Goal: Complete application form

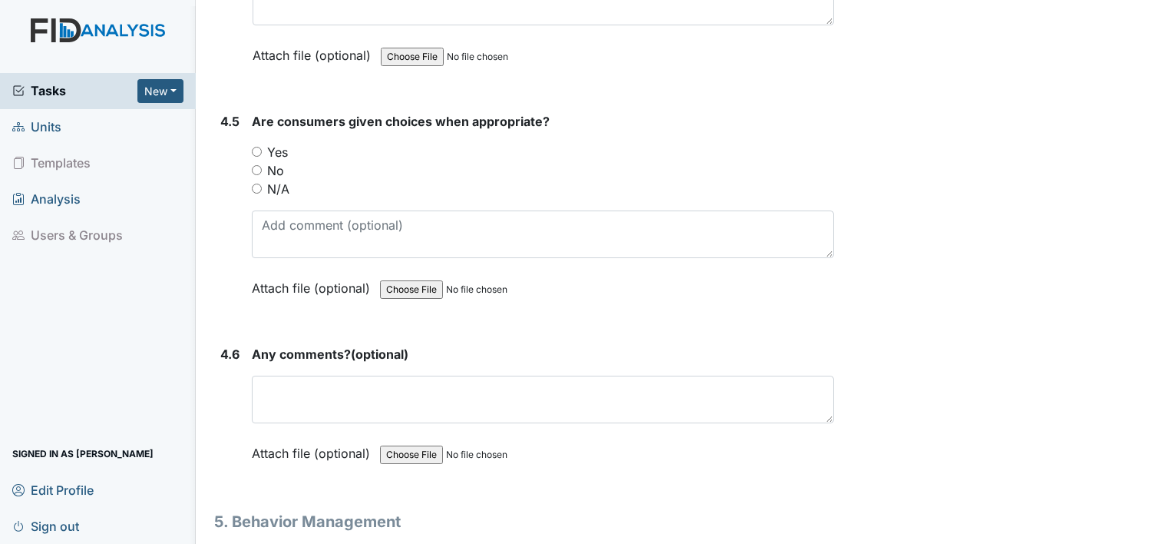
scroll to position [7562, 0]
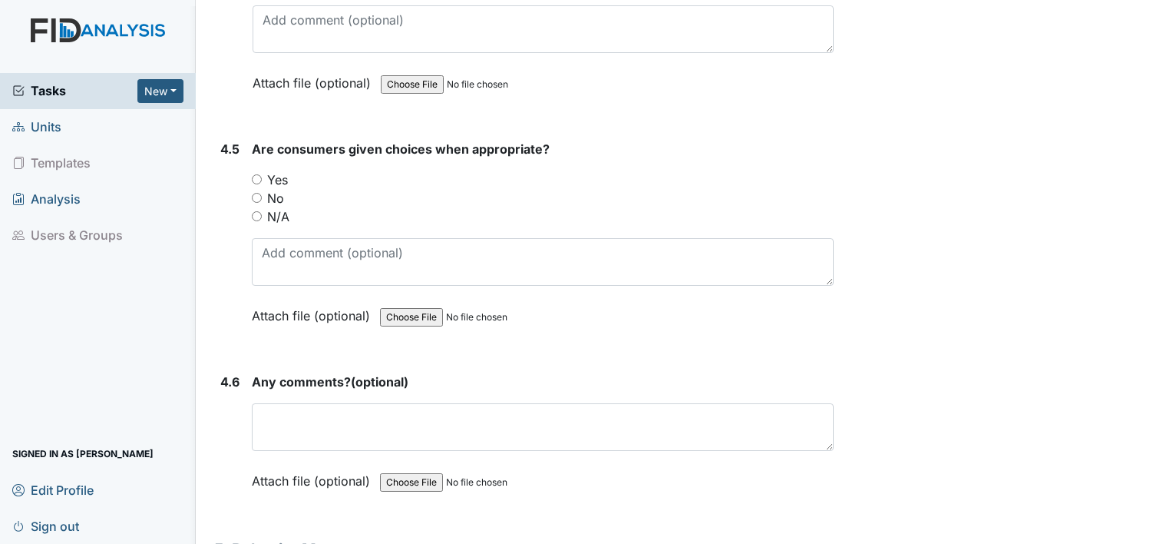
click at [256, 174] on input "Yes" at bounding box center [257, 179] width 10 height 10
radio input "true"
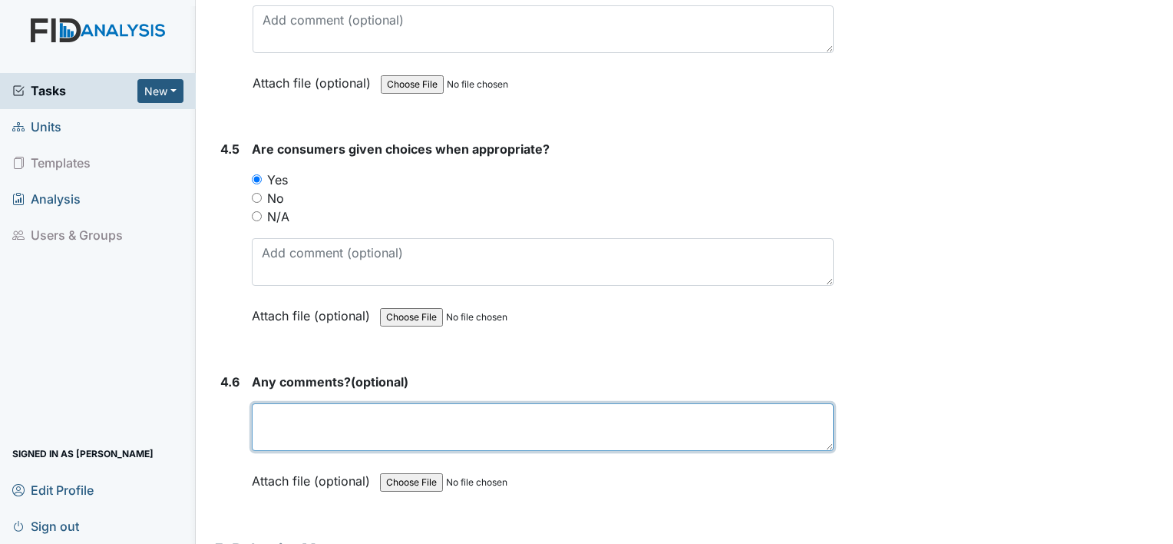
click at [577, 403] on textarea at bounding box center [543, 427] width 582 height 48
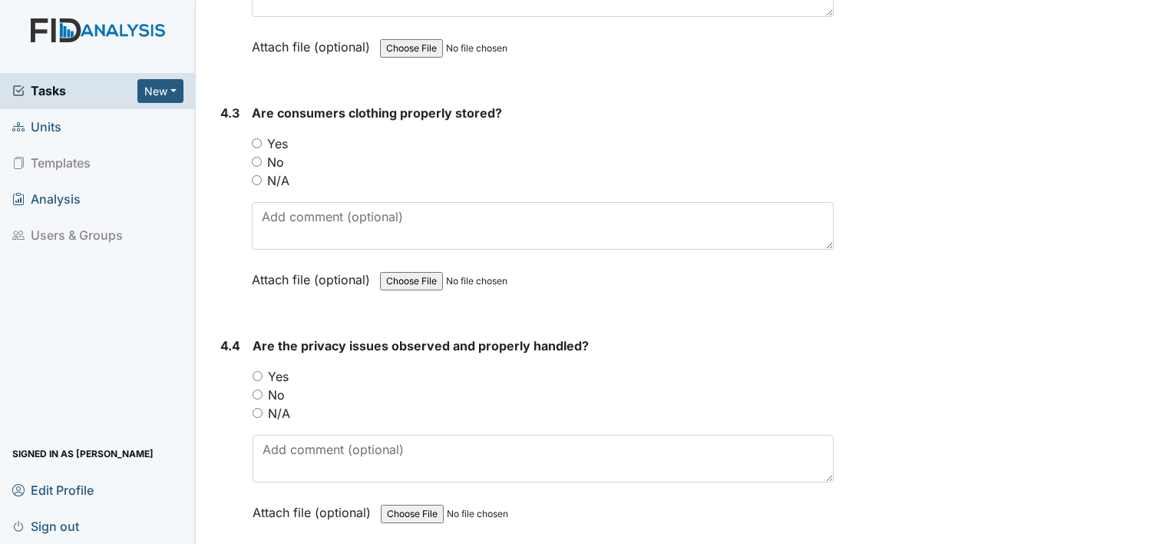
scroll to position [7132, 0]
type textarea "n/a"
click at [255, 372] on input "Yes" at bounding box center [258, 377] width 10 height 10
radio input "true"
click at [255, 139] on input "Yes" at bounding box center [257, 144] width 10 height 10
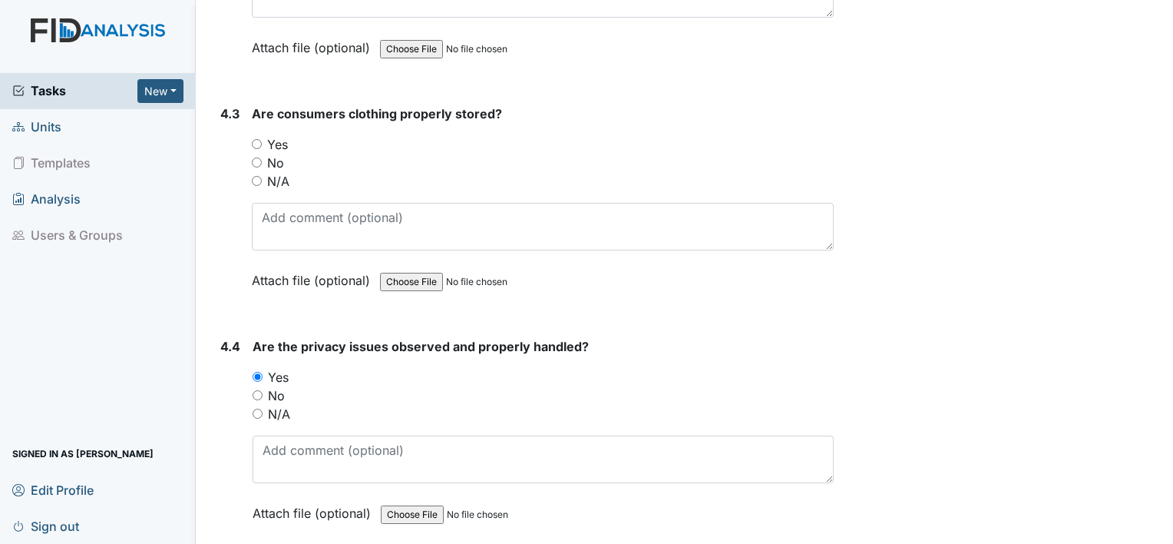
radio input "true"
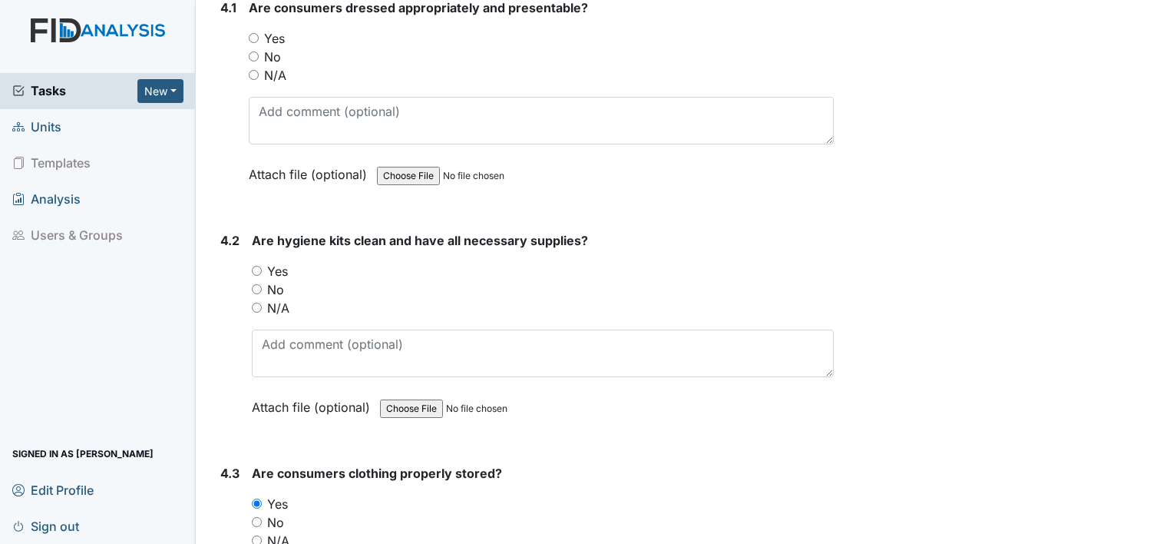
scroll to position [6764, 0]
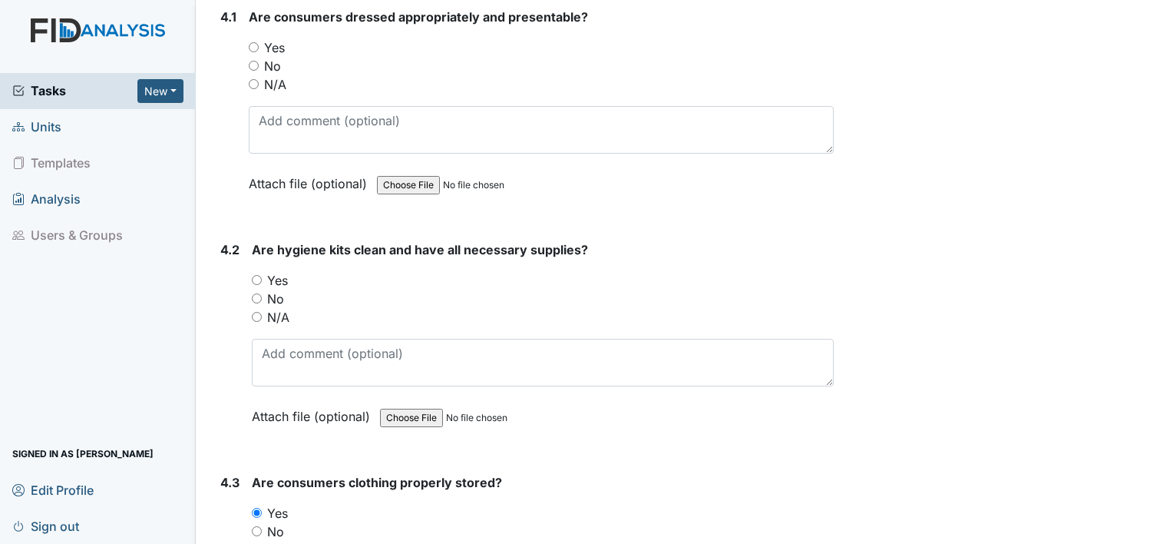
click at [256, 275] on input "Yes" at bounding box center [257, 280] width 10 height 10
radio input "true"
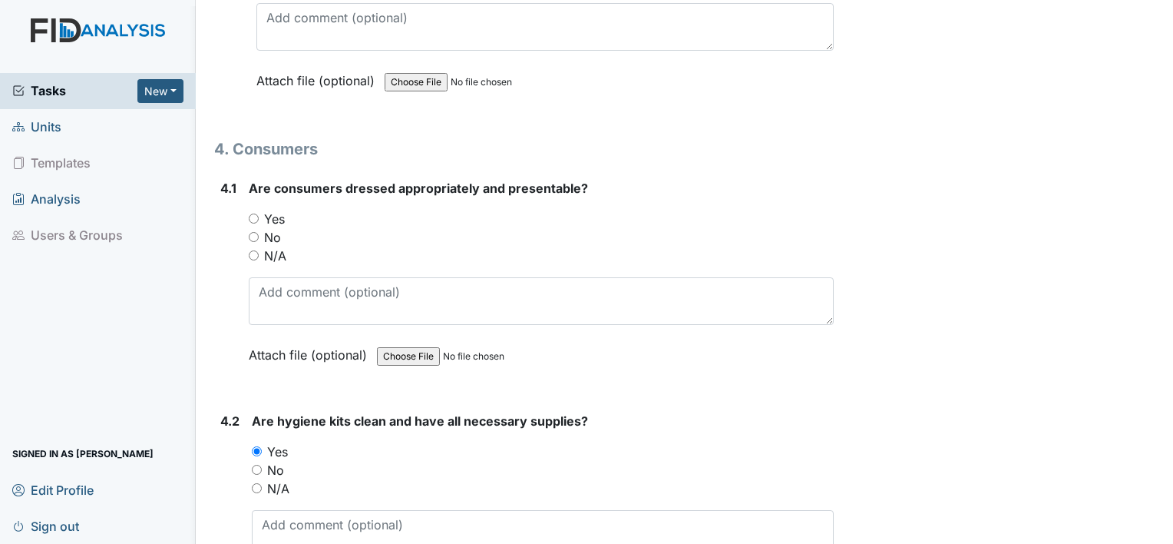
scroll to position [6580, 0]
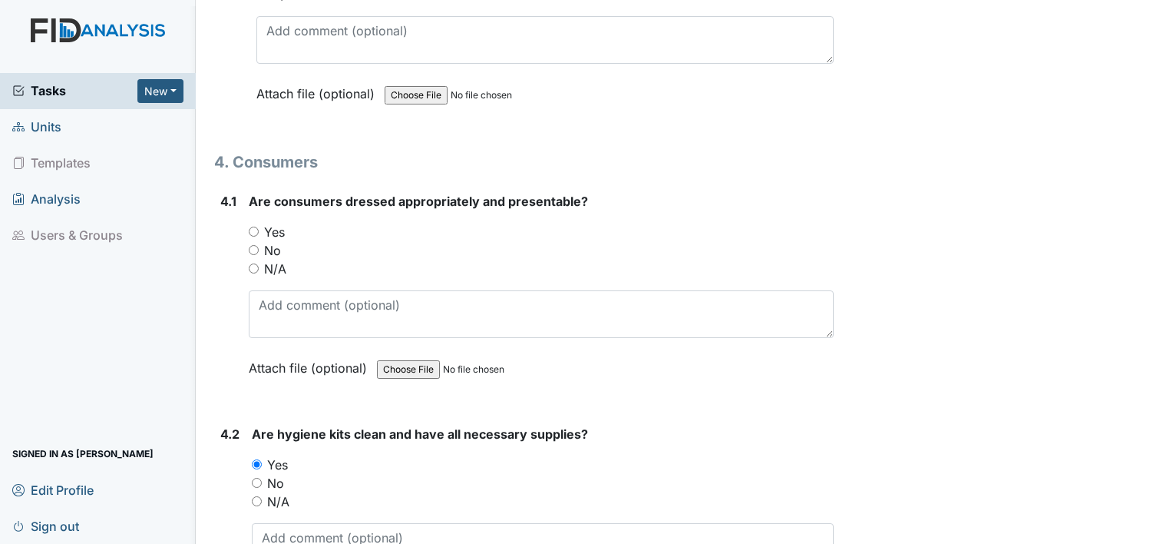
click at [246, 206] on div "4.1 Are consumers dressed appropriately and presentable? You must select one of…" at bounding box center [524, 296] width 620 height 208
click at [258, 227] on input "Yes" at bounding box center [254, 232] width 10 height 10
radio input "true"
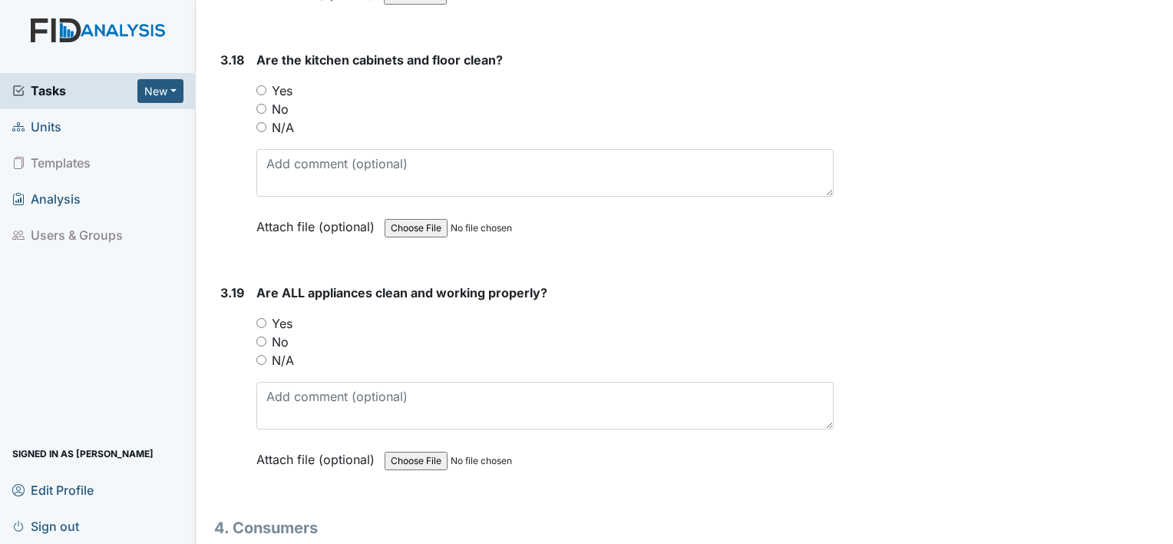
scroll to position [6211, 0]
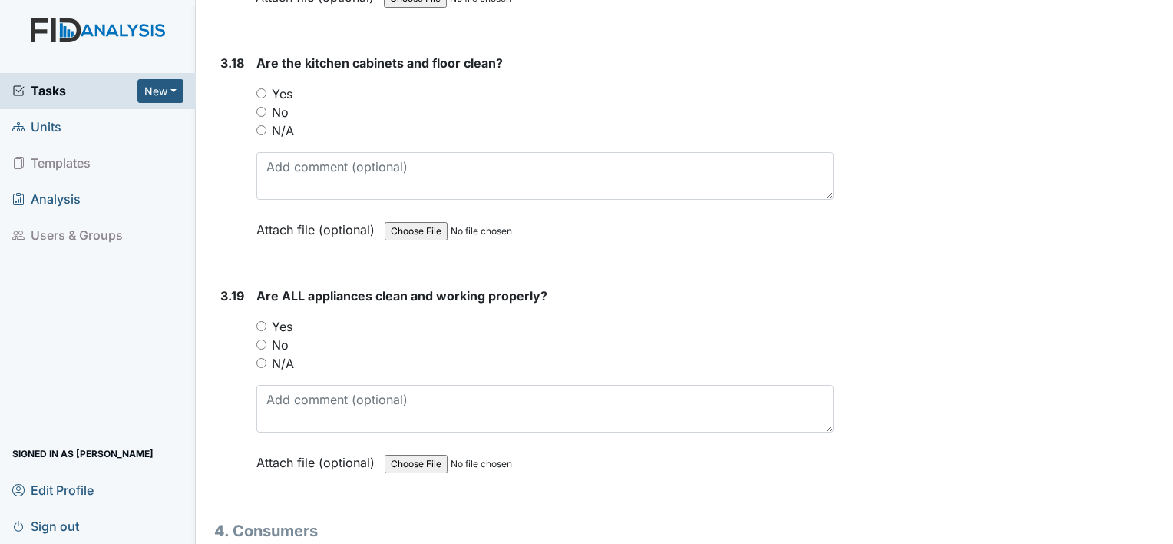
click at [257, 321] on input "Yes" at bounding box center [261, 326] width 10 height 10
radio input "true"
click at [261, 88] on input "Yes" at bounding box center [261, 93] width 10 height 10
radio input "true"
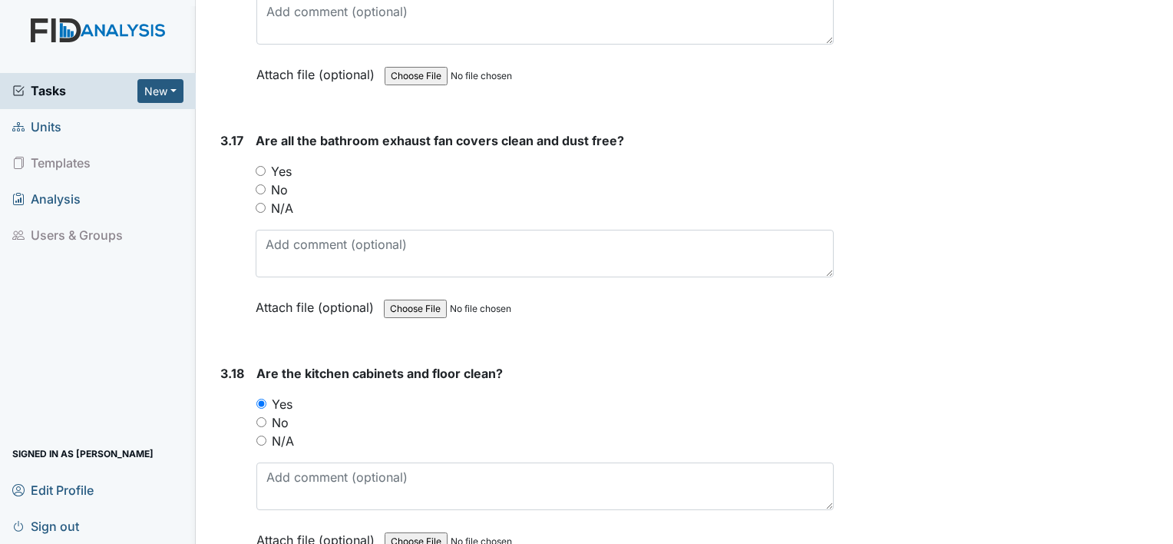
scroll to position [5873, 0]
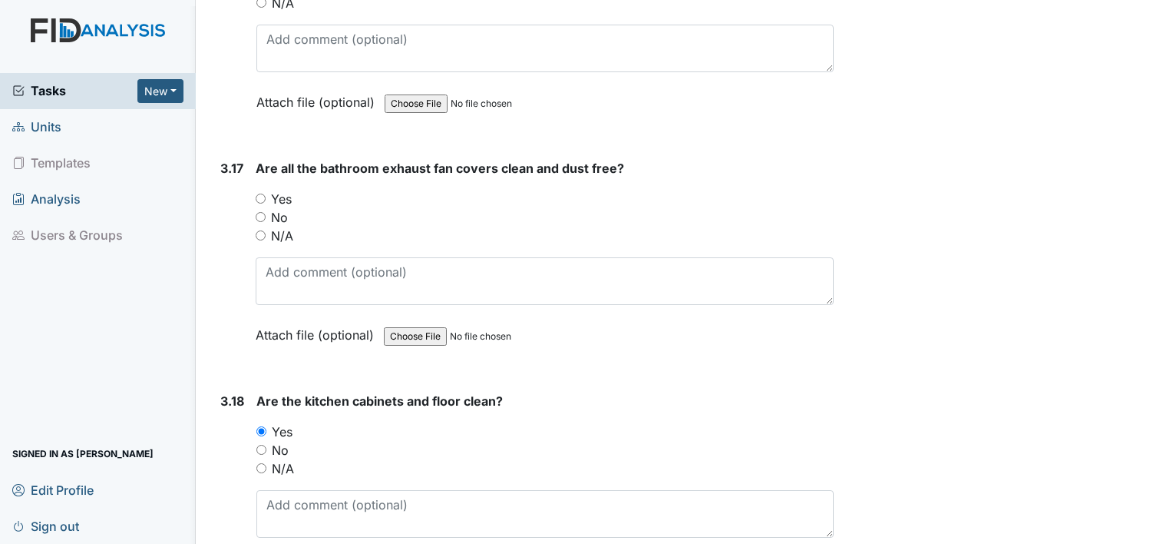
click at [262, 194] on input "Yes" at bounding box center [261, 199] width 10 height 10
radio input "true"
click at [1158, 9] on main "Inspection: Random Inspection for Afternoon ID: #00011204 Open Autosaving... Lo…" at bounding box center [685, 272] width 978 height 544
drag, startPoint x: 1158, startPoint y: 9, endPoint x: 1049, endPoint y: 154, distance: 180.9
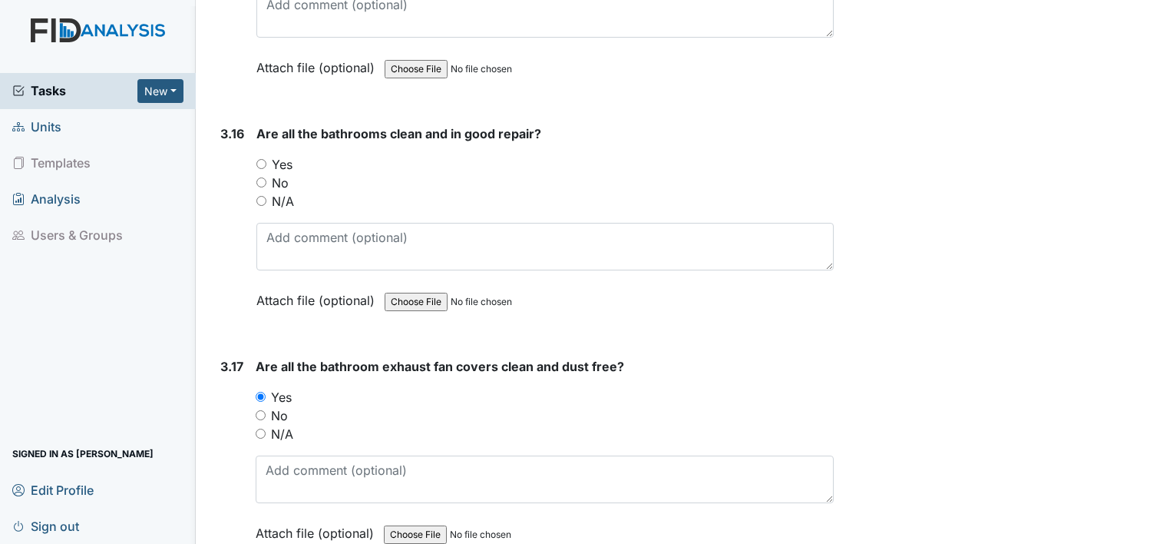
scroll to position [5658, 0]
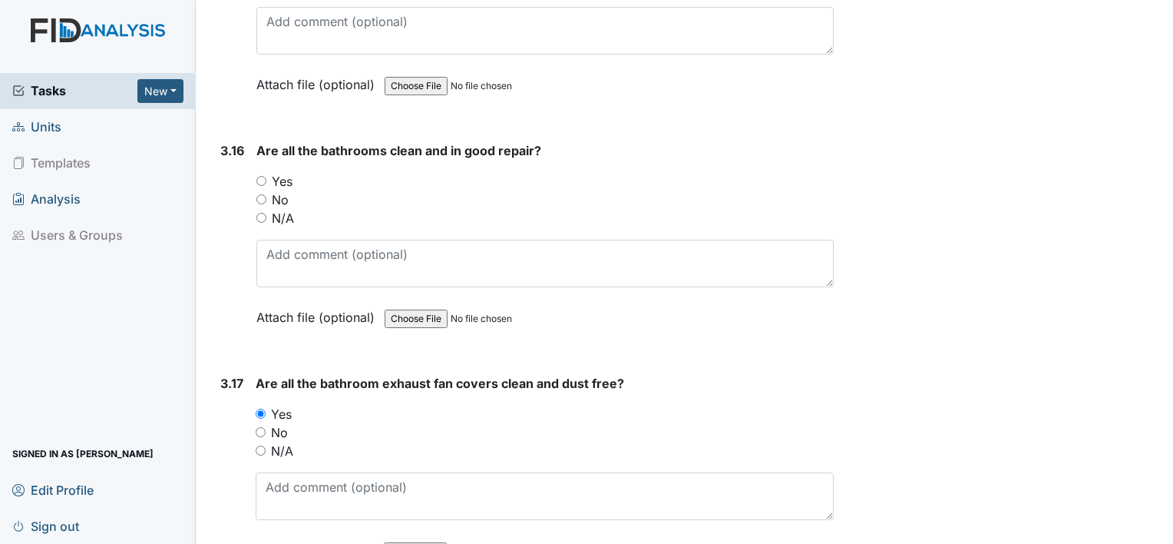
click at [261, 172] on div "Yes" at bounding box center [544, 181] width 577 height 18
click at [261, 176] on input "Yes" at bounding box center [261, 181] width 10 height 10
radio input "true"
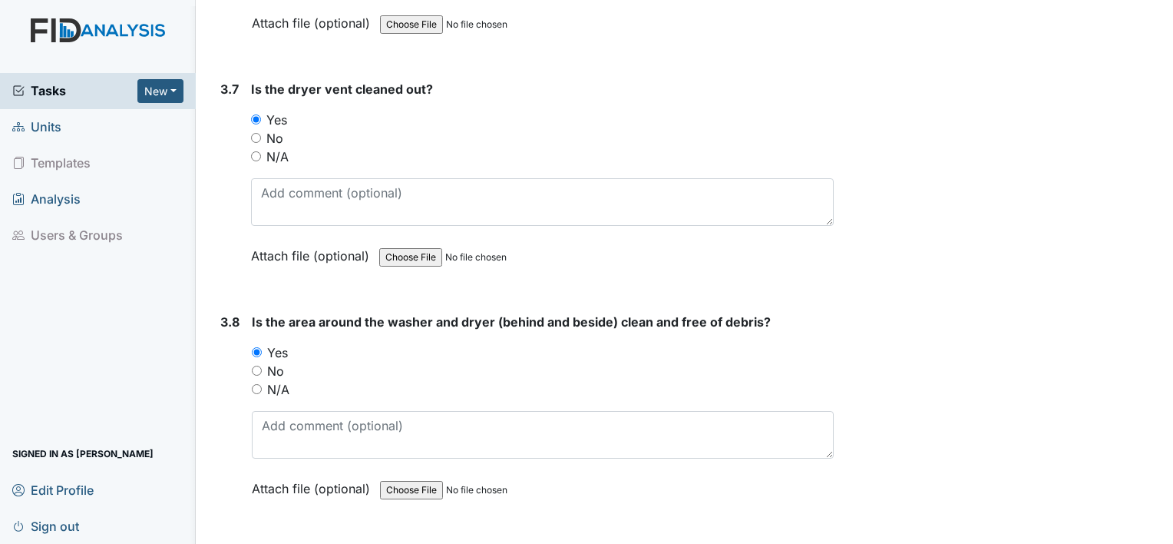
scroll to position [3661, 0]
